Goal: Obtain resource: Obtain resource

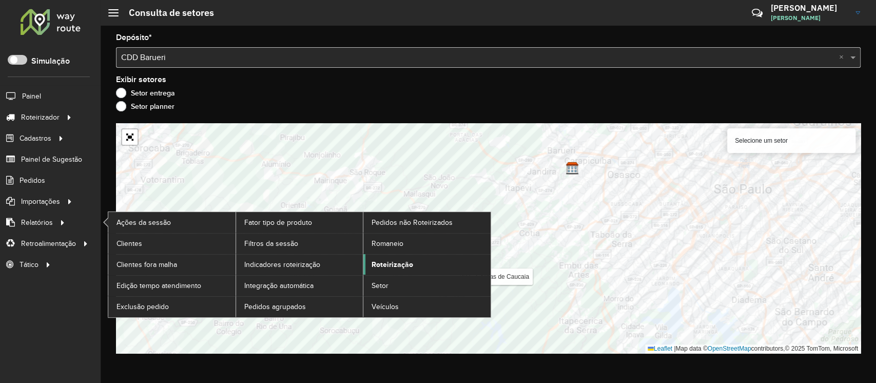
click at [404, 262] on span "Roteirização" at bounding box center [392, 264] width 42 height 11
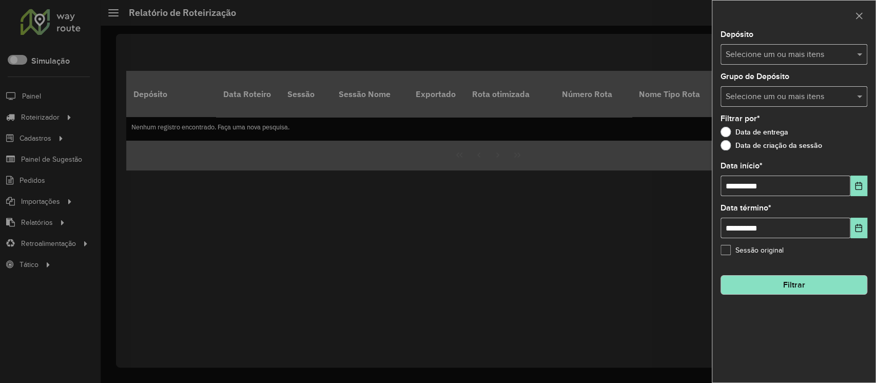
click at [823, 55] on input "text" at bounding box center [788, 55] width 131 height 12
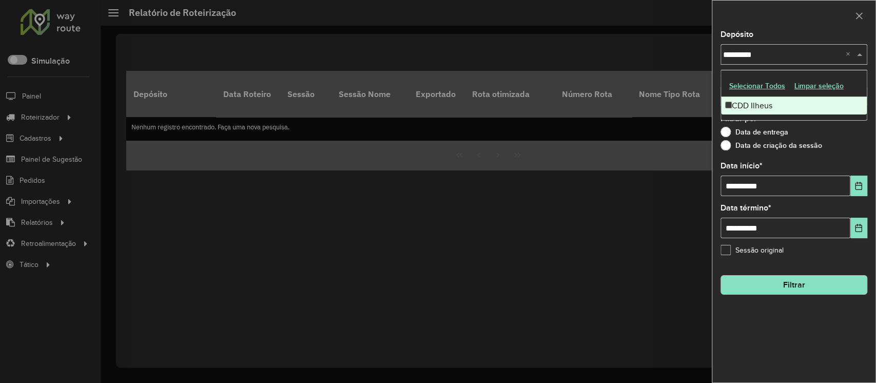
type input "**********"
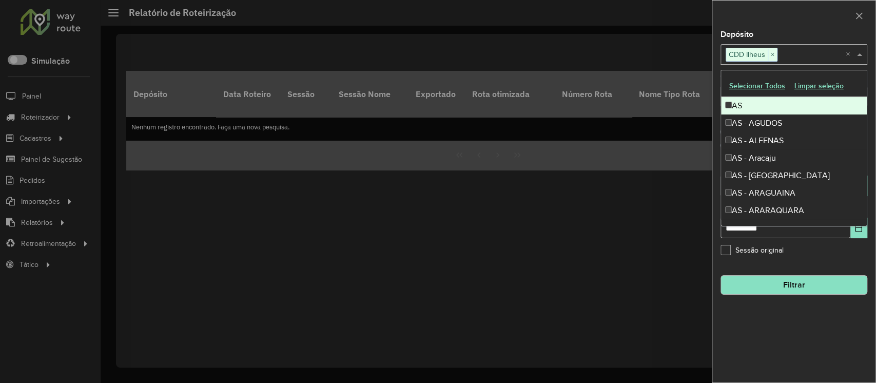
click at [807, 26] on div at bounding box center [793, 16] width 163 height 30
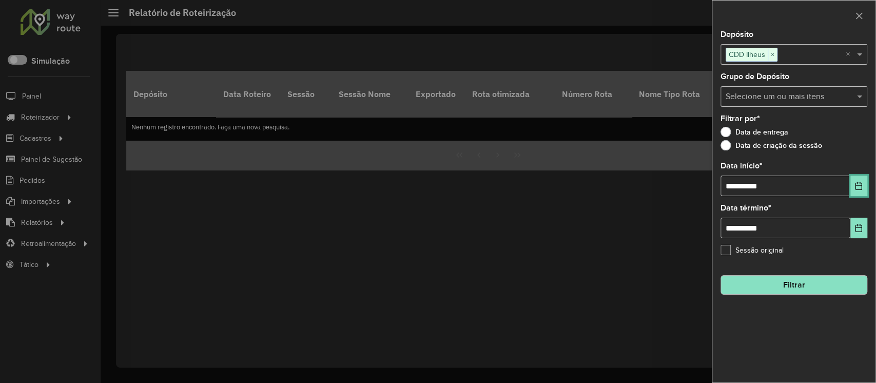
click at [860, 184] on icon "Choose Date" at bounding box center [858, 186] width 8 height 8
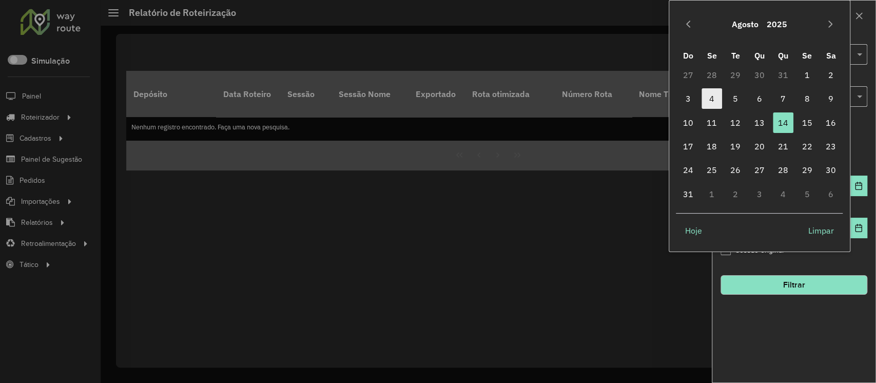
click at [712, 102] on span "4" at bounding box center [711, 98] width 21 height 21
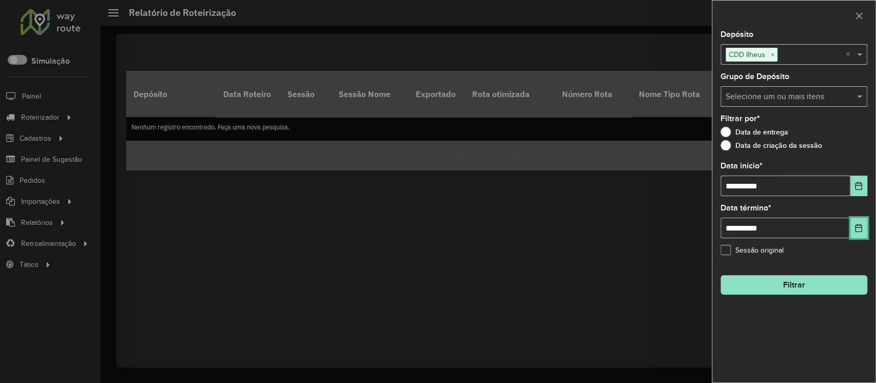
click at [858, 229] on icon "Choose Date" at bounding box center [858, 228] width 8 height 8
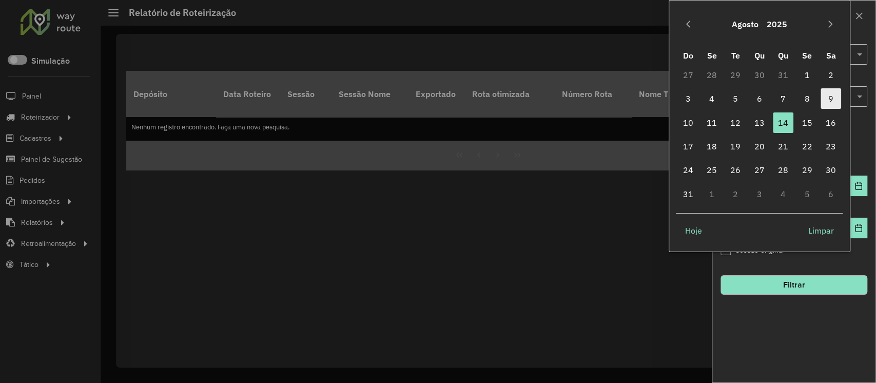
click at [824, 97] on span "9" at bounding box center [830, 98] width 21 height 21
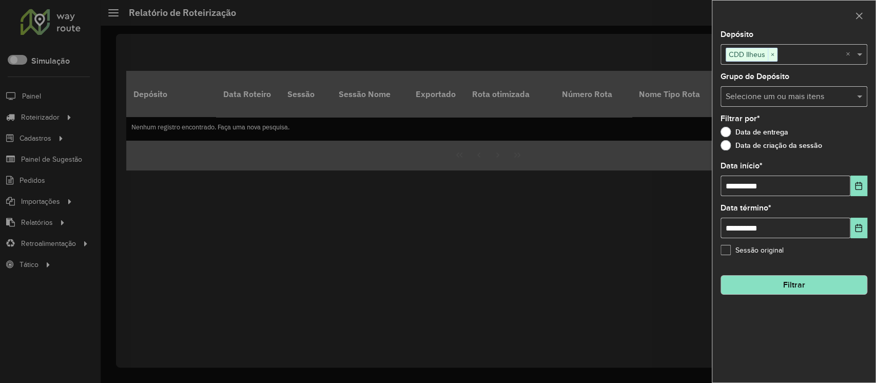
click at [801, 281] on button "Filtrar" at bounding box center [793, 284] width 147 height 19
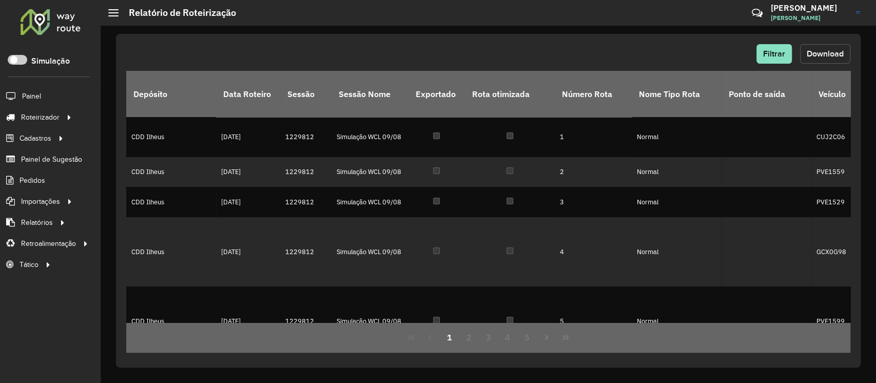
click at [823, 55] on span "Download" at bounding box center [824, 53] width 37 height 9
